Goal: Navigation & Orientation: Find specific page/section

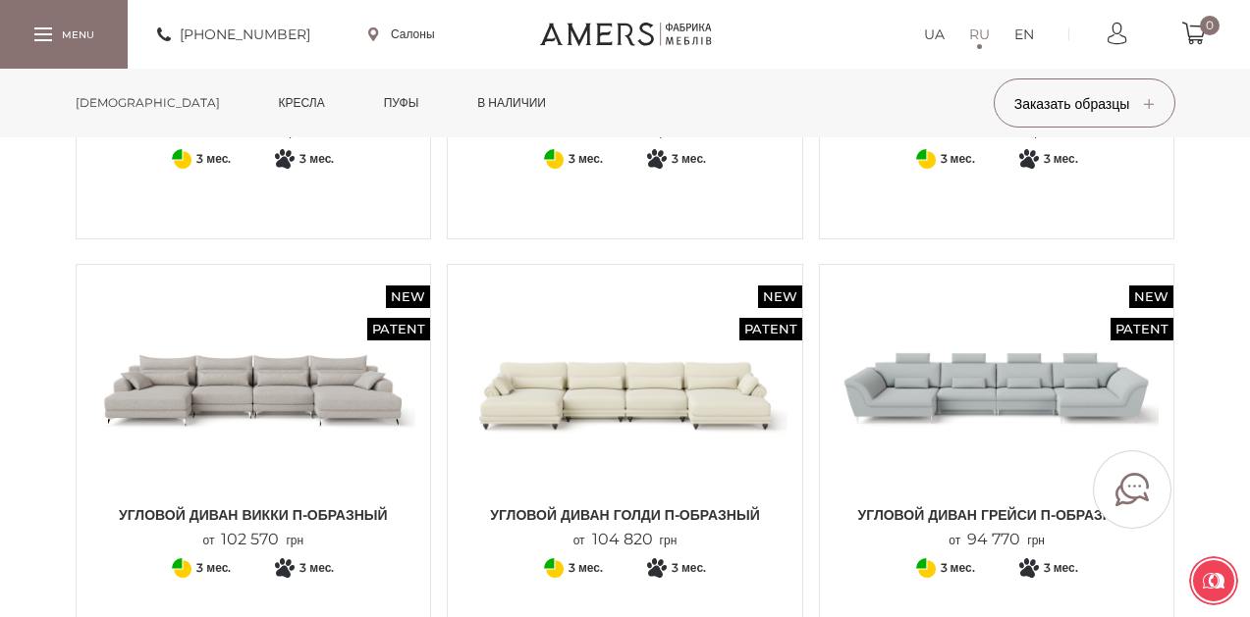
scroll to position [5104, 0]
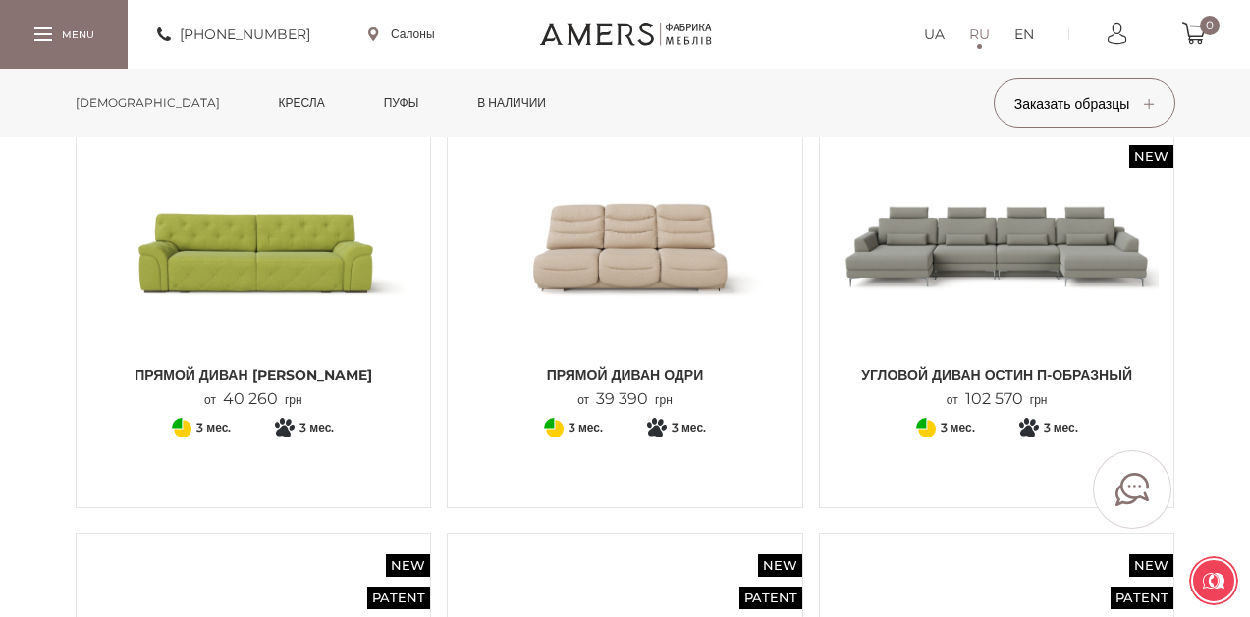
click at [115, 108] on link "[DEMOGRAPHIC_DATA]" at bounding box center [148, 103] width 174 height 69
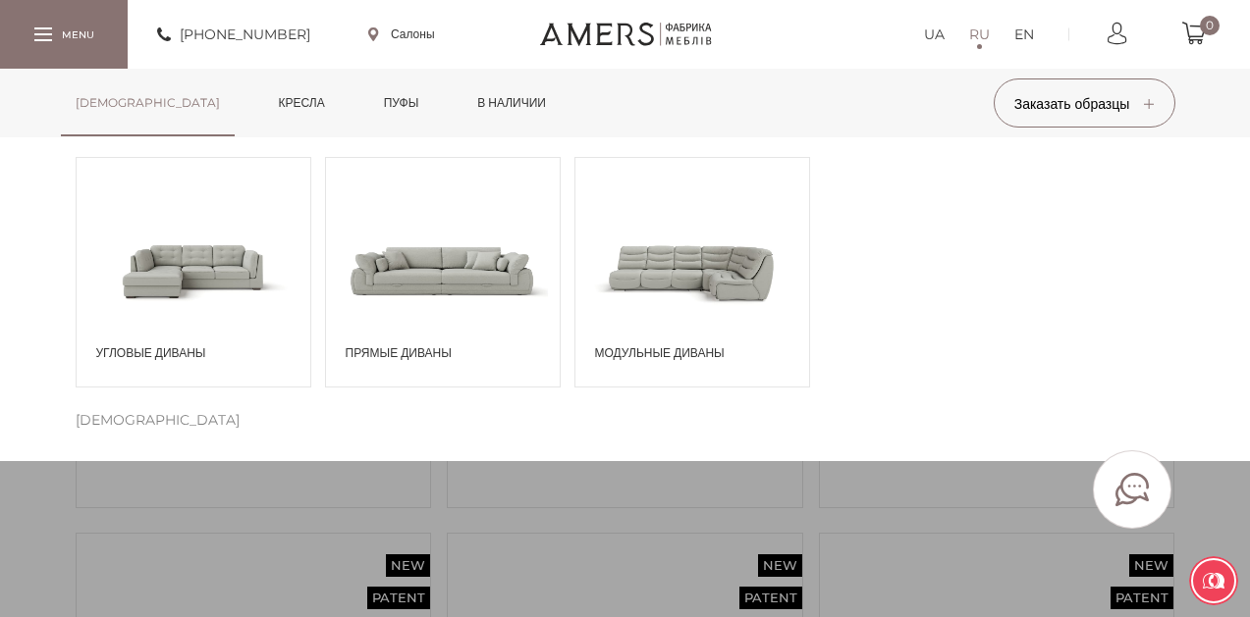
click at [453, 349] on span "Прямые диваны" at bounding box center [448, 354] width 204 height 18
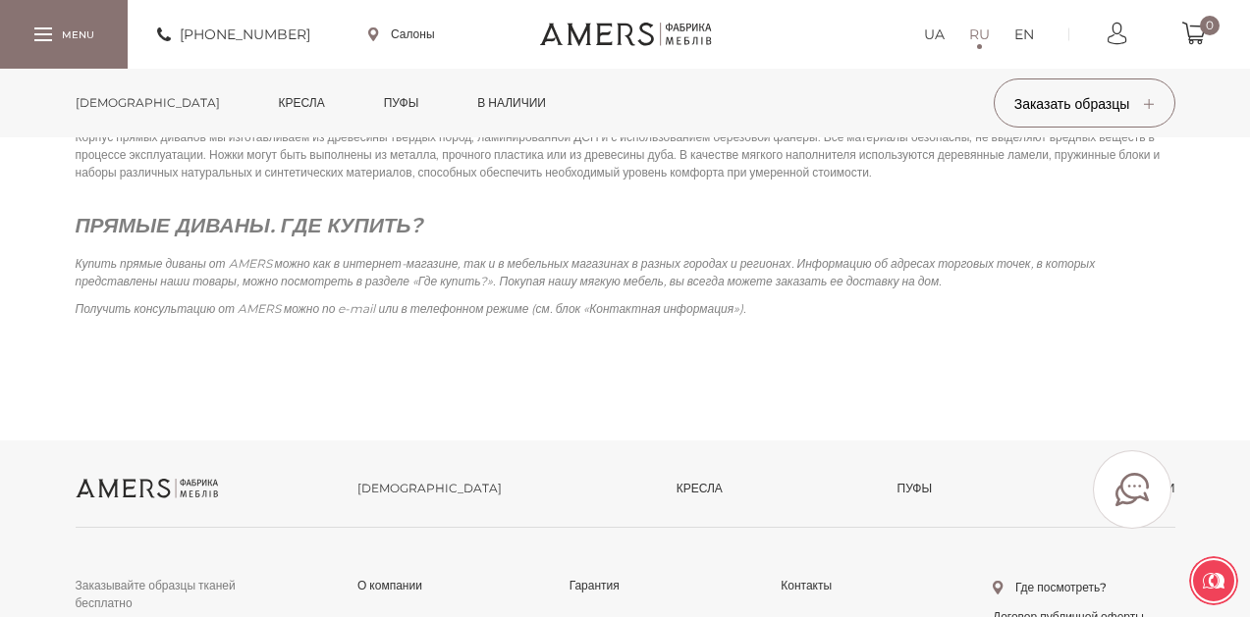
scroll to position [3239, 0]
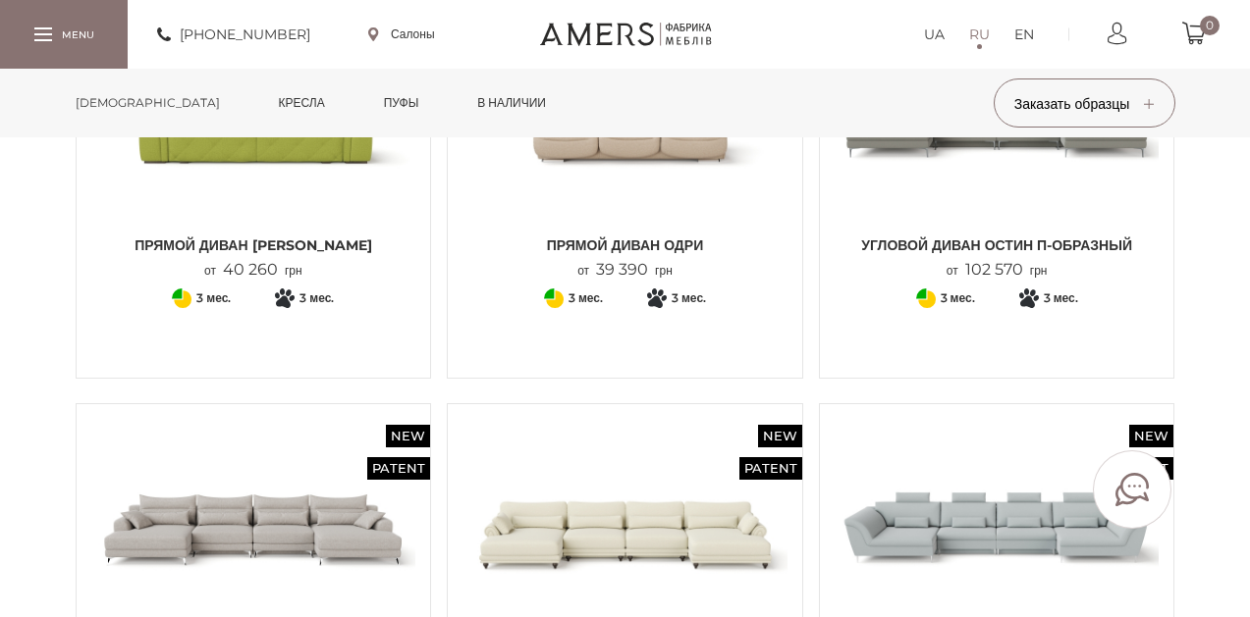
scroll to position [5497, 0]
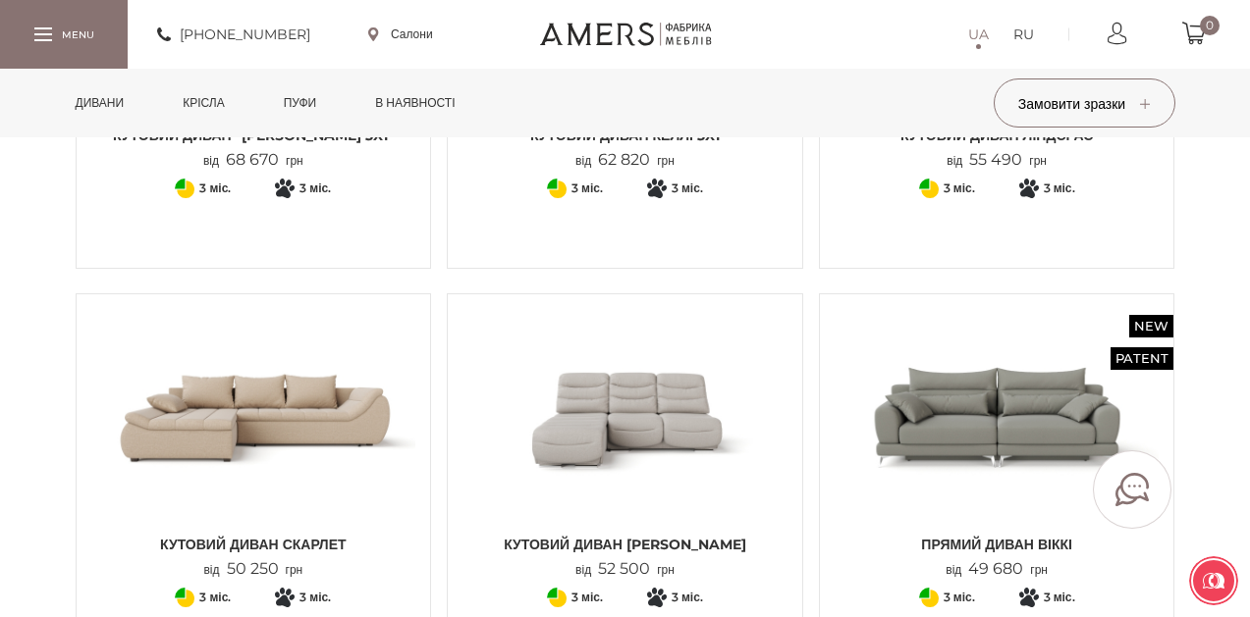
scroll to position [2847, 0]
